Goal: Task Accomplishment & Management: Use online tool/utility

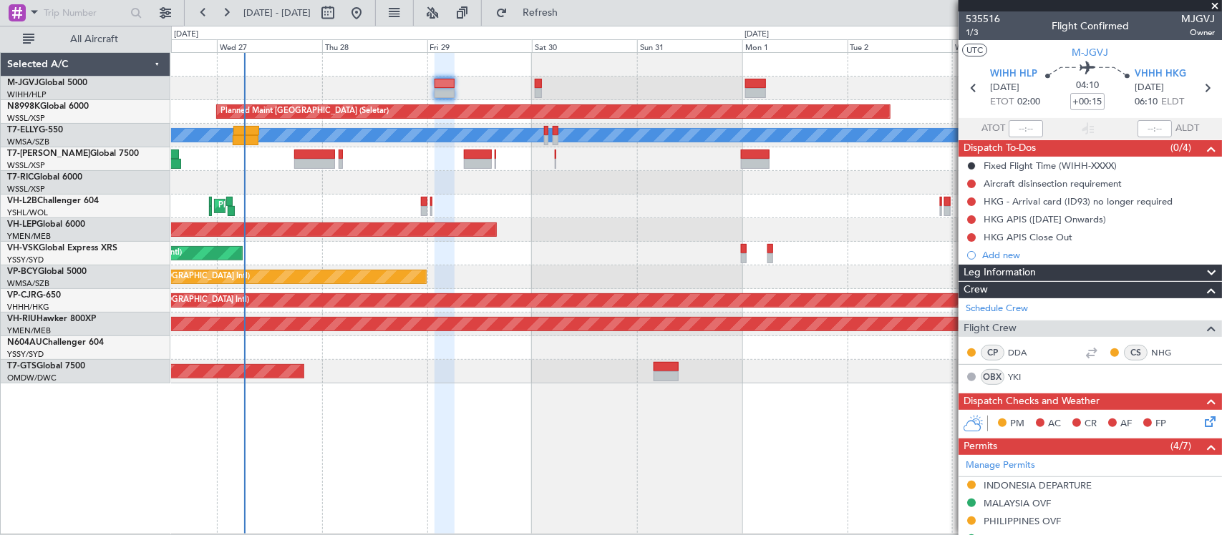
scroll to position [499, 0]
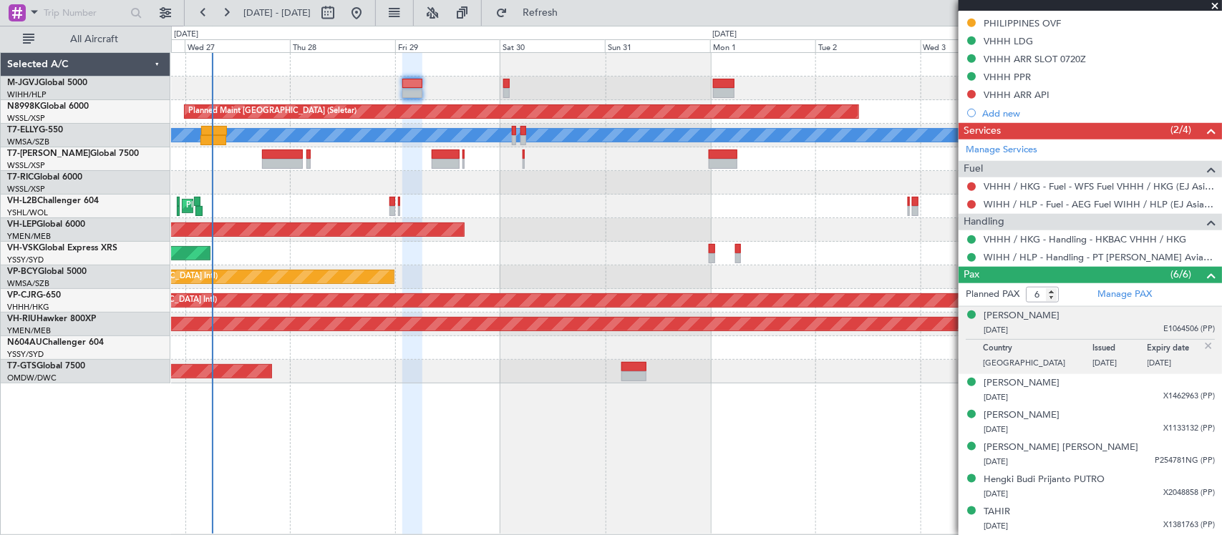
click at [480, 222] on div "Planned Maint [GEOGRAPHIC_DATA] (Halim Intl) Planned Maint [GEOGRAPHIC_DATA] (S…" at bounding box center [696, 218] width 1050 height 331
click at [669, 243] on div "Unplanned Maint Sydney ([PERSON_NAME] Intl)" at bounding box center [696, 254] width 1050 height 24
click at [553, 388] on div "Planned Maint [GEOGRAPHIC_DATA] (Halim Intl) Planned Maint [GEOGRAPHIC_DATA] (S…" at bounding box center [696, 293] width 1051 height 482
click at [1211, 2] on span at bounding box center [1214, 6] width 14 height 13
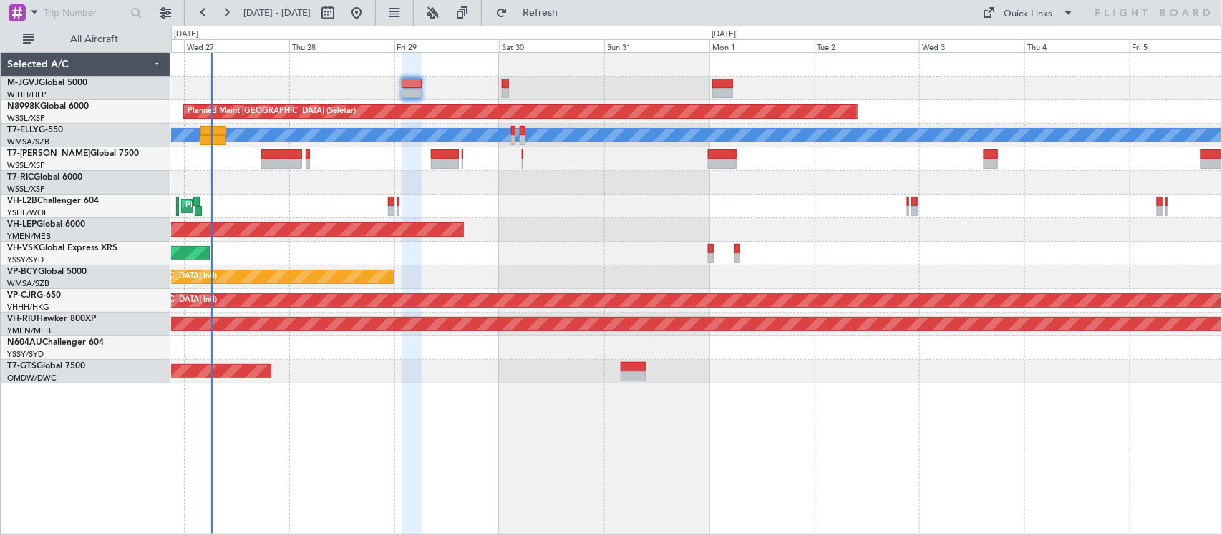
type input "0"
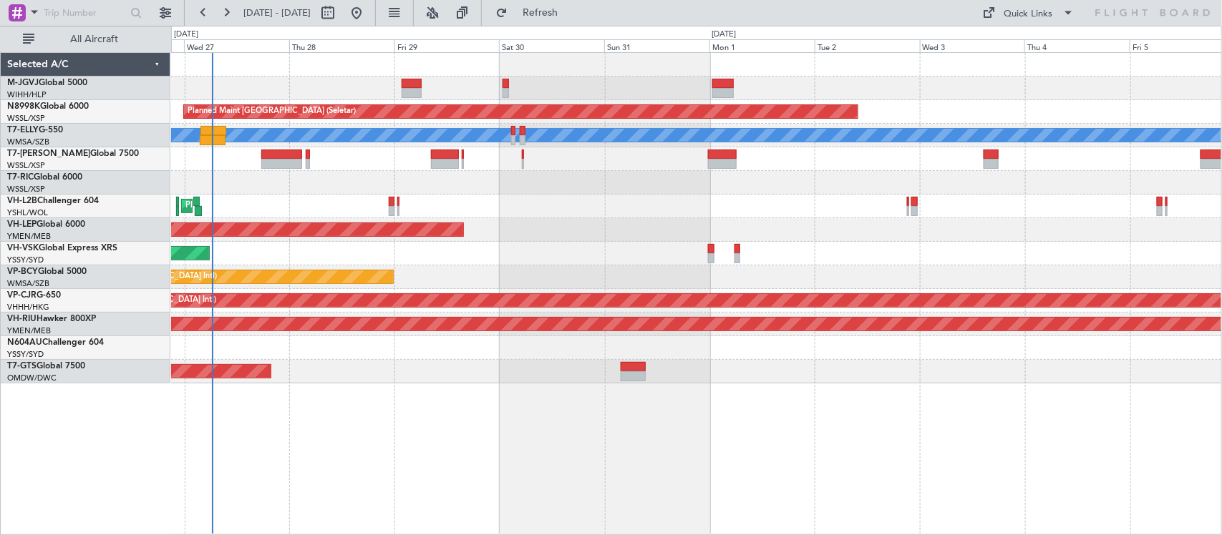
scroll to position [0, 0]
click at [1042, 16] on div "Quick Links" at bounding box center [1028, 14] width 49 height 14
click at [1029, 51] on button "Trip Builder" at bounding box center [1029, 47] width 107 height 34
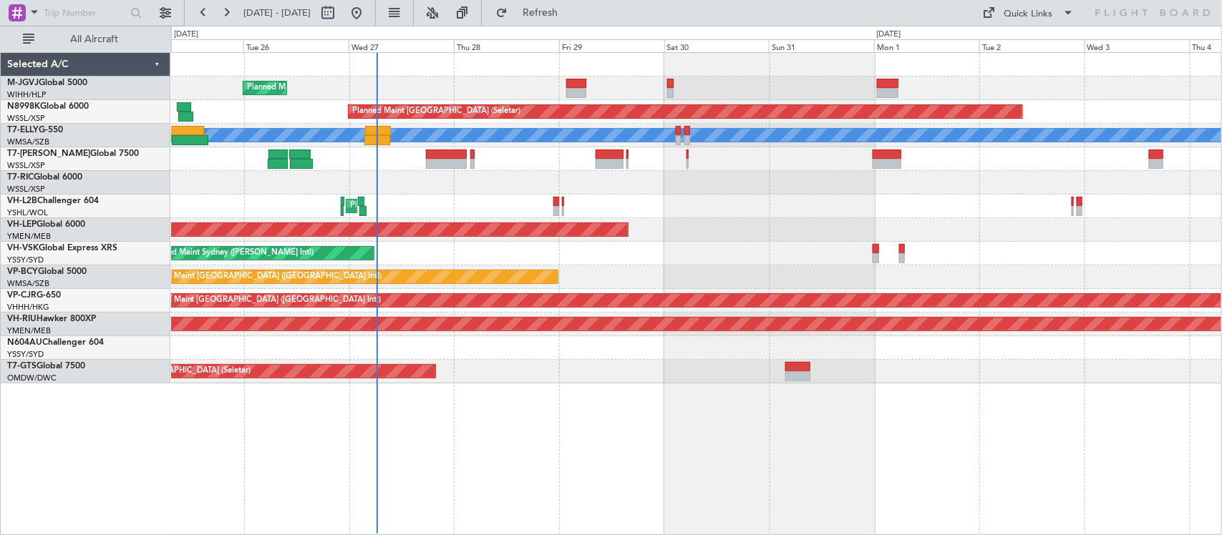
click at [730, 226] on div "Unplanned Maint Wichita (Wichita Mid-continent)" at bounding box center [696, 230] width 1050 height 24
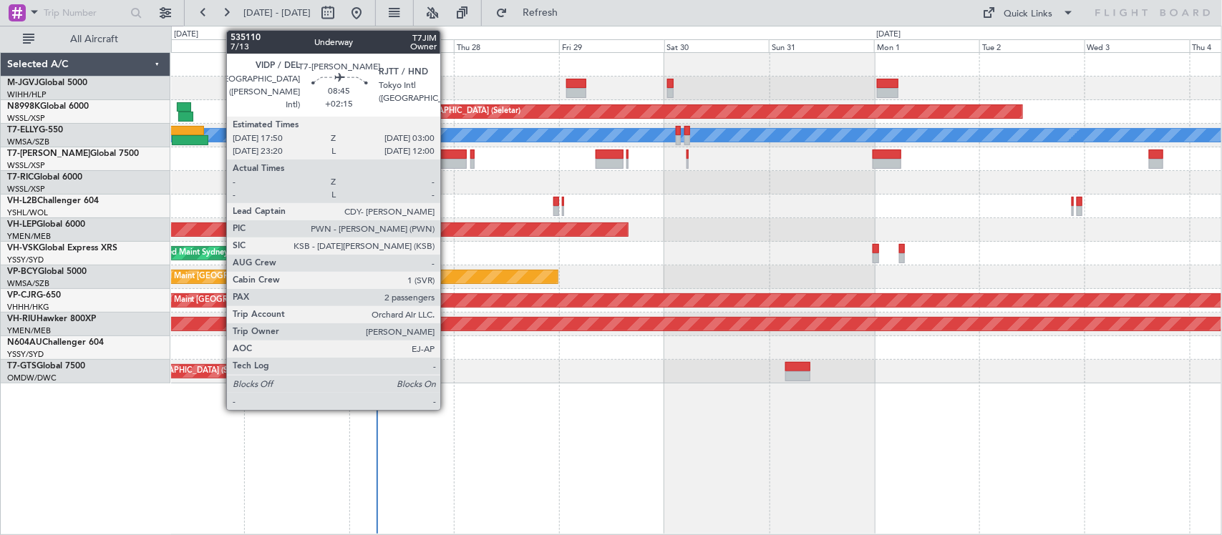
click at [447, 162] on div at bounding box center [446, 164] width 41 height 10
